Goal: Use online tool/utility: Utilize a website feature to perform a specific function

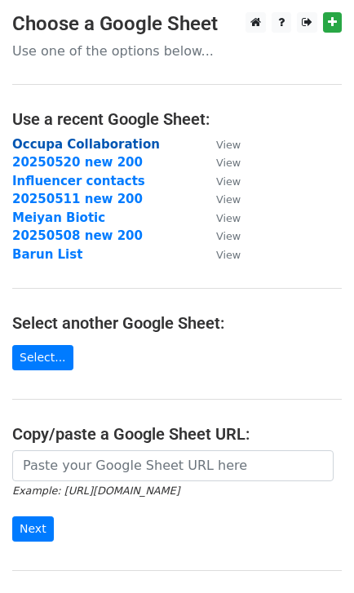
click at [131, 145] on strong "Occupa Collaboration" at bounding box center [86, 144] width 148 height 15
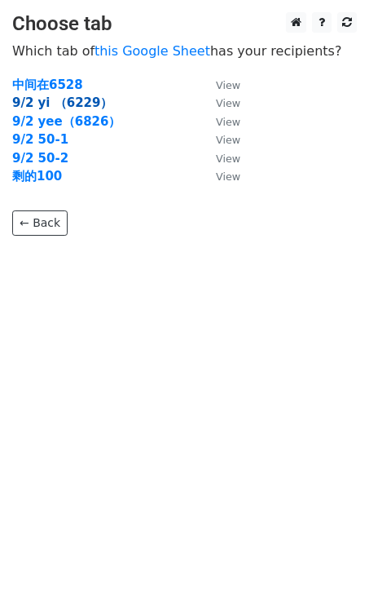
click at [80, 101] on strong "9/2 yi （6229）" at bounding box center [62, 102] width 100 height 15
click at [72, 126] on strong "9/2 yee（6826）" at bounding box center [66, 121] width 108 height 15
